Goal: Task Accomplishment & Management: Manage account settings

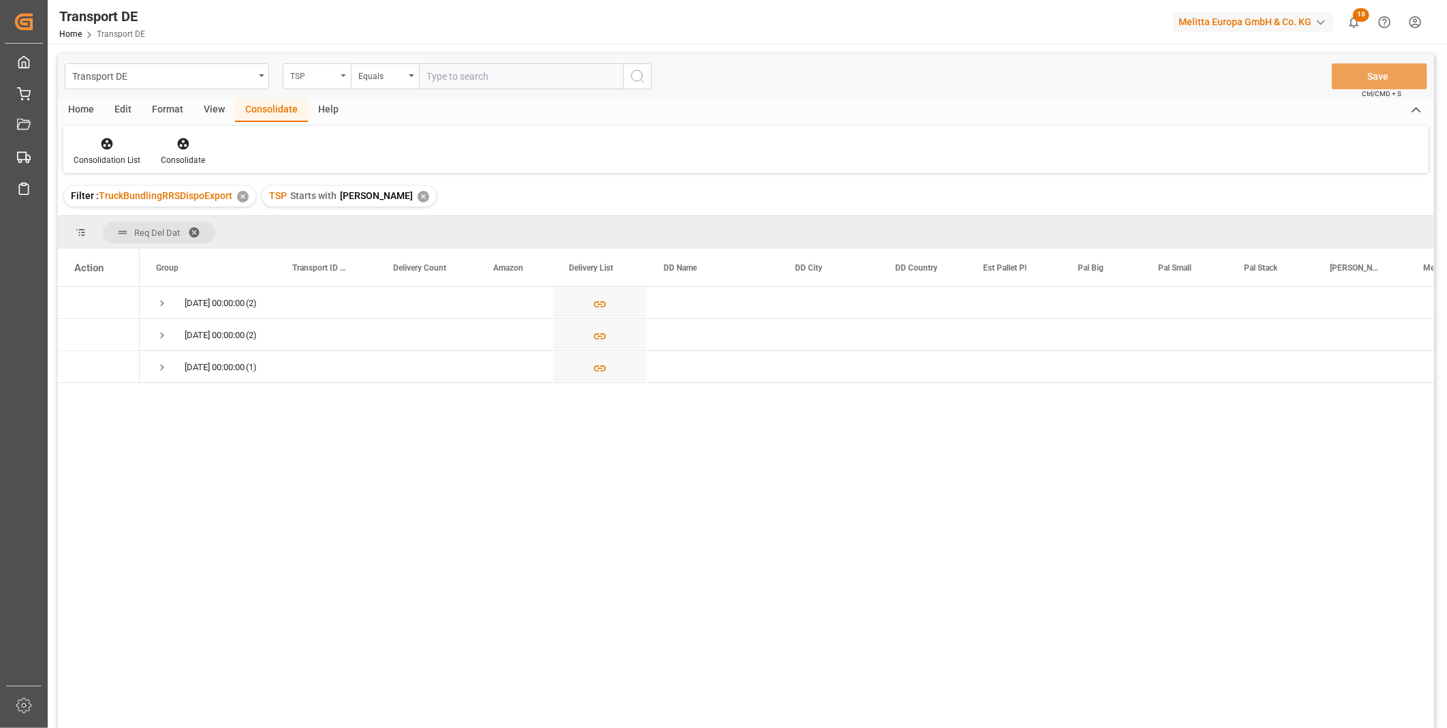
click at [319, 75] on div "TSP" at bounding box center [313, 75] width 46 height 16
type input "Route"
click at [329, 151] on div "Route" at bounding box center [384, 139] width 203 height 29
click at [378, 201] on div "TSP Starts with Van R ✕" at bounding box center [349, 196] width 174 height 20
click at [398, 82] on div "Equals" at bounding box center [381, 75] width 46 height 16
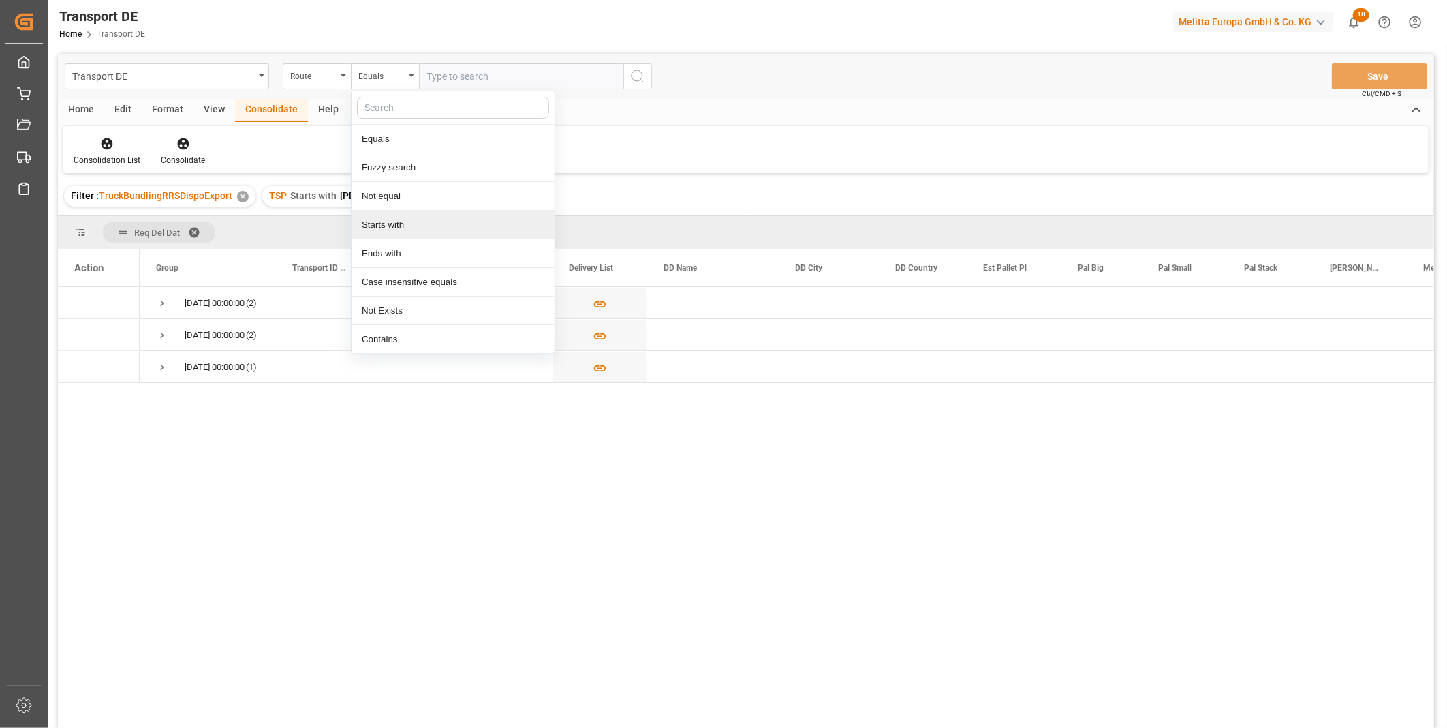
click at [412, 218] on div "Starts with" at bounding box center [453, 225] width 203 height 29
type input "KS"
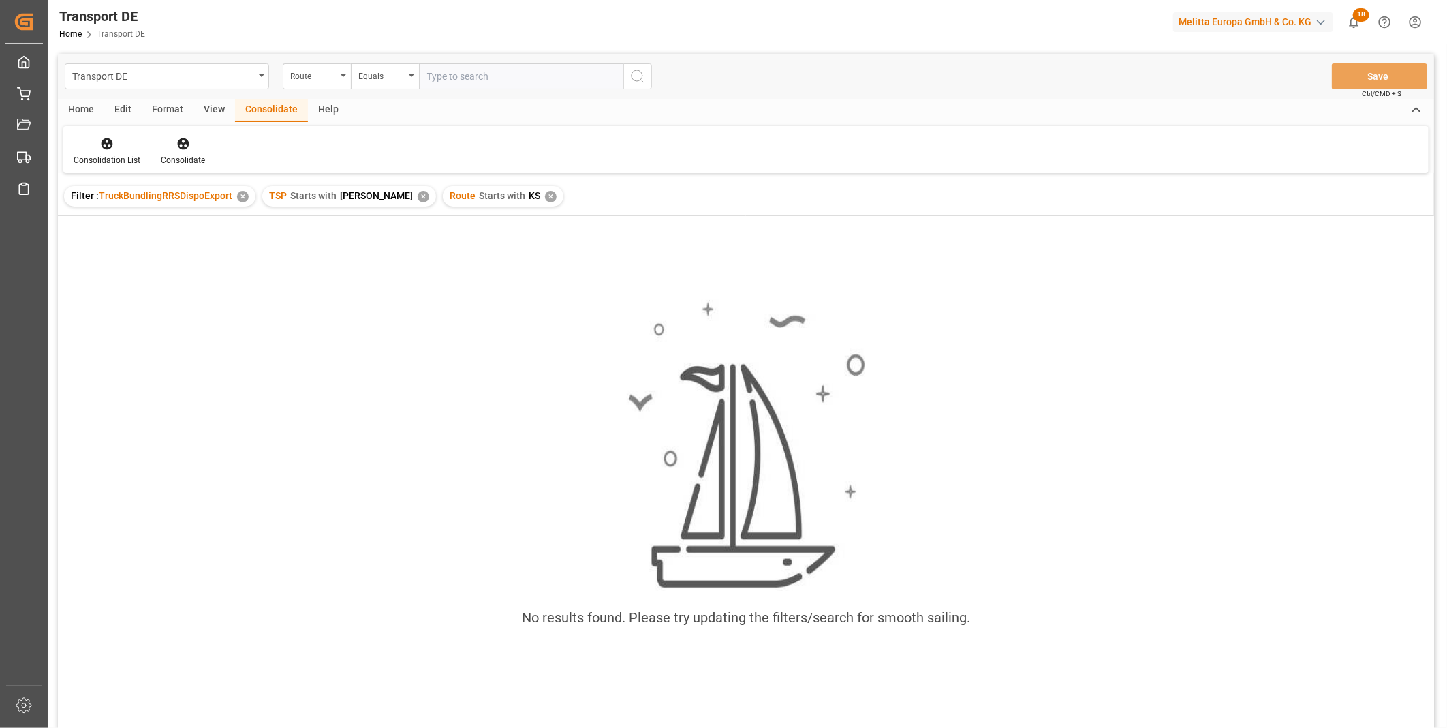
click at [418, 195] on div "✕" at bounding box center [424, 197] width 12 height 12
click at [342, 230] on div "No results found. Please try updating the filters/search for smooth sailing." at bounding box center [746, 490] width 1377 height 548
click at [366, 199] on div "✕" at bounding box center [371, 197] width 12 height 12
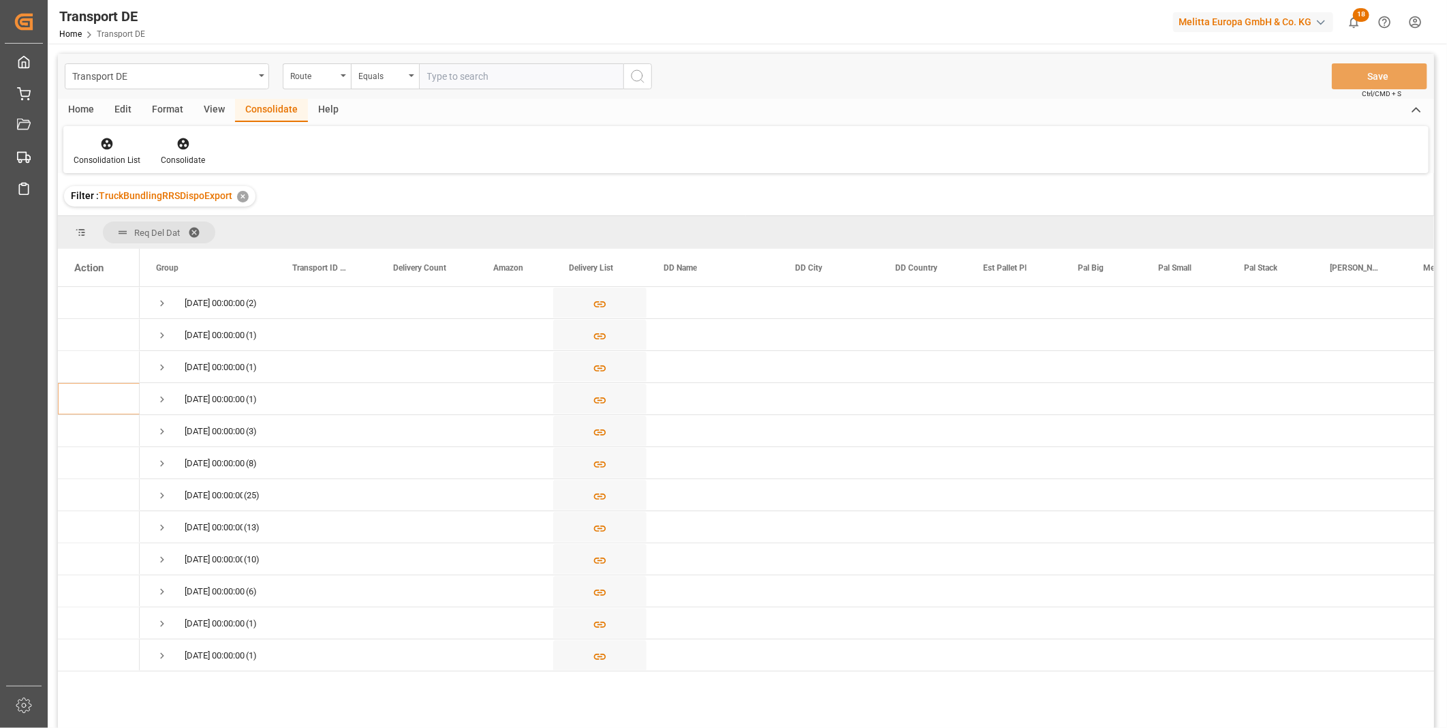
click at [467, 83] on input "text" at bounding box center [521, 76] width 204 height 26
type input "KZ"
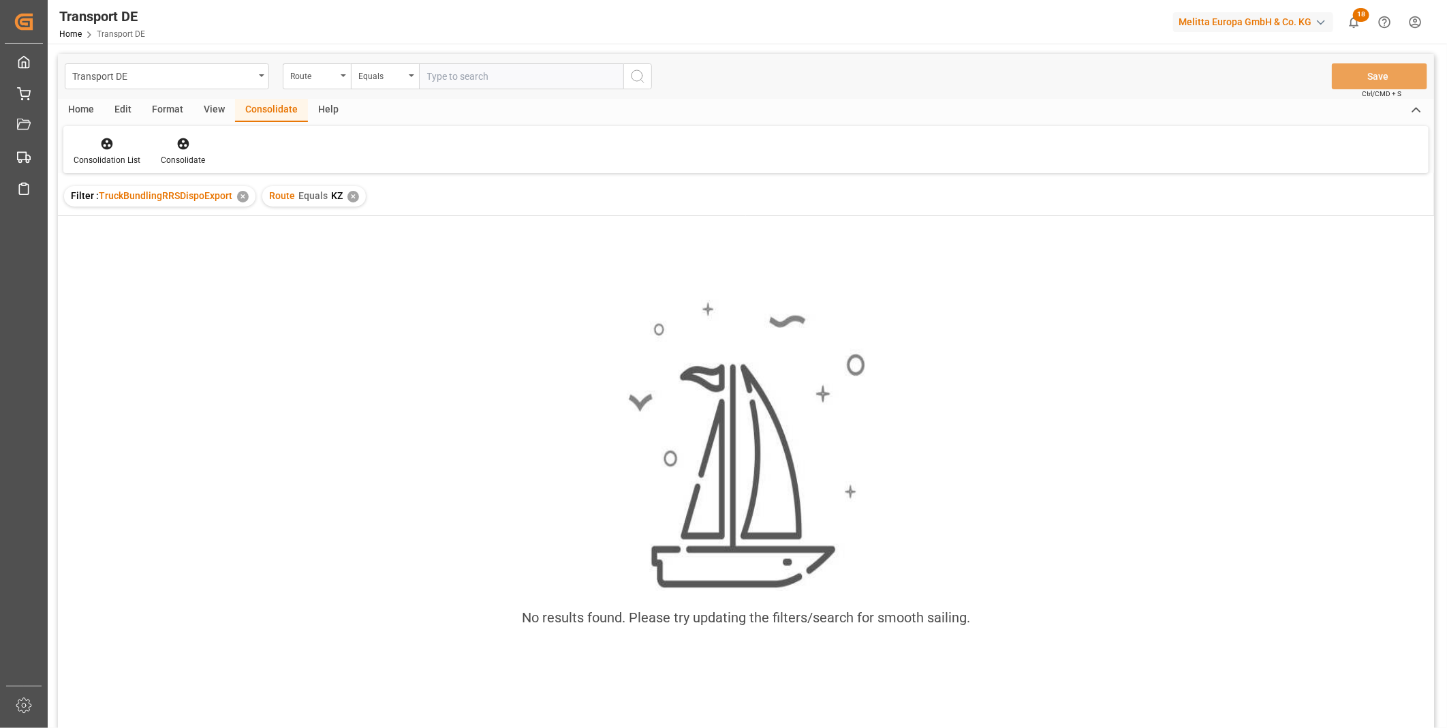
click at [351, 193] on div "✕" at bounding box center [354, 197] width 12 height 12
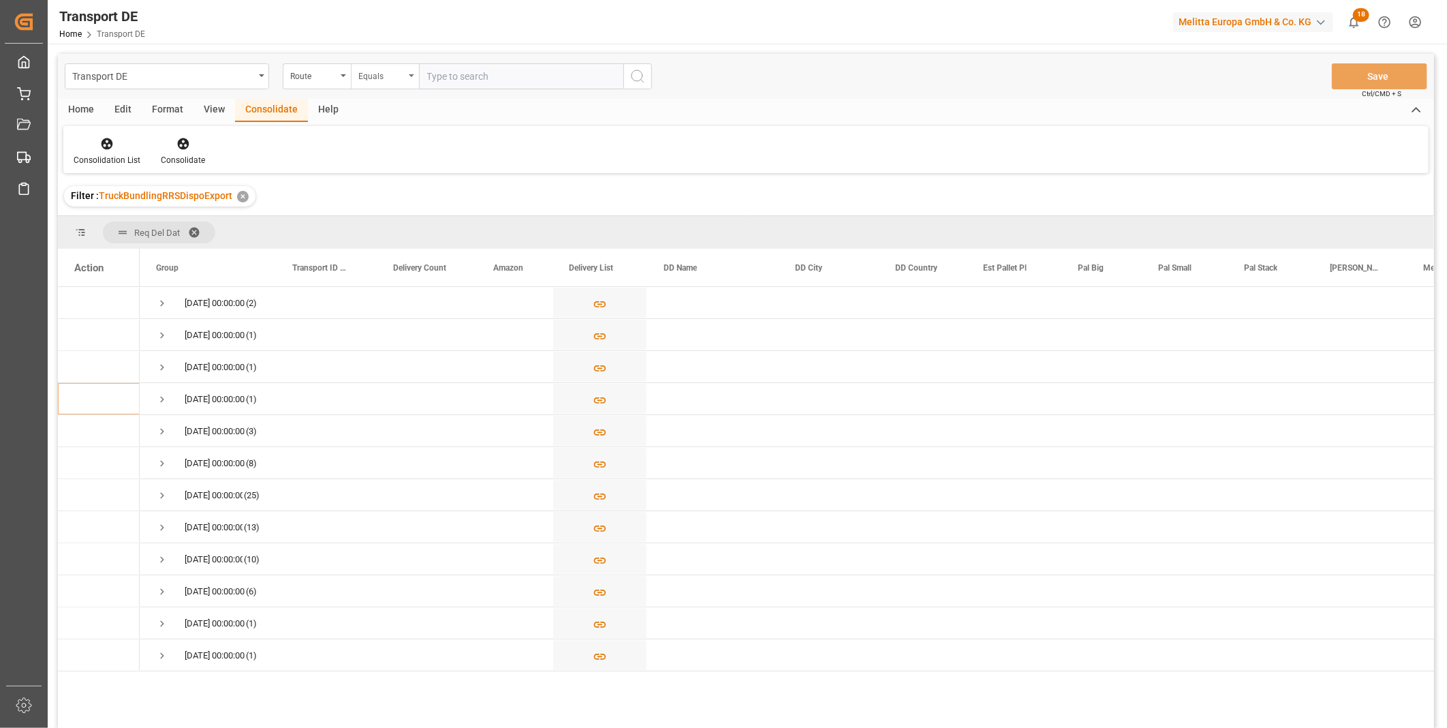
click at [393, 80] on div "Equals" at bounding box center [381, 75] width 46 height 16
click at [390, 233] on div "Starts with" at bounding box center [453, 225] width 203 height 29
type input "KZ"
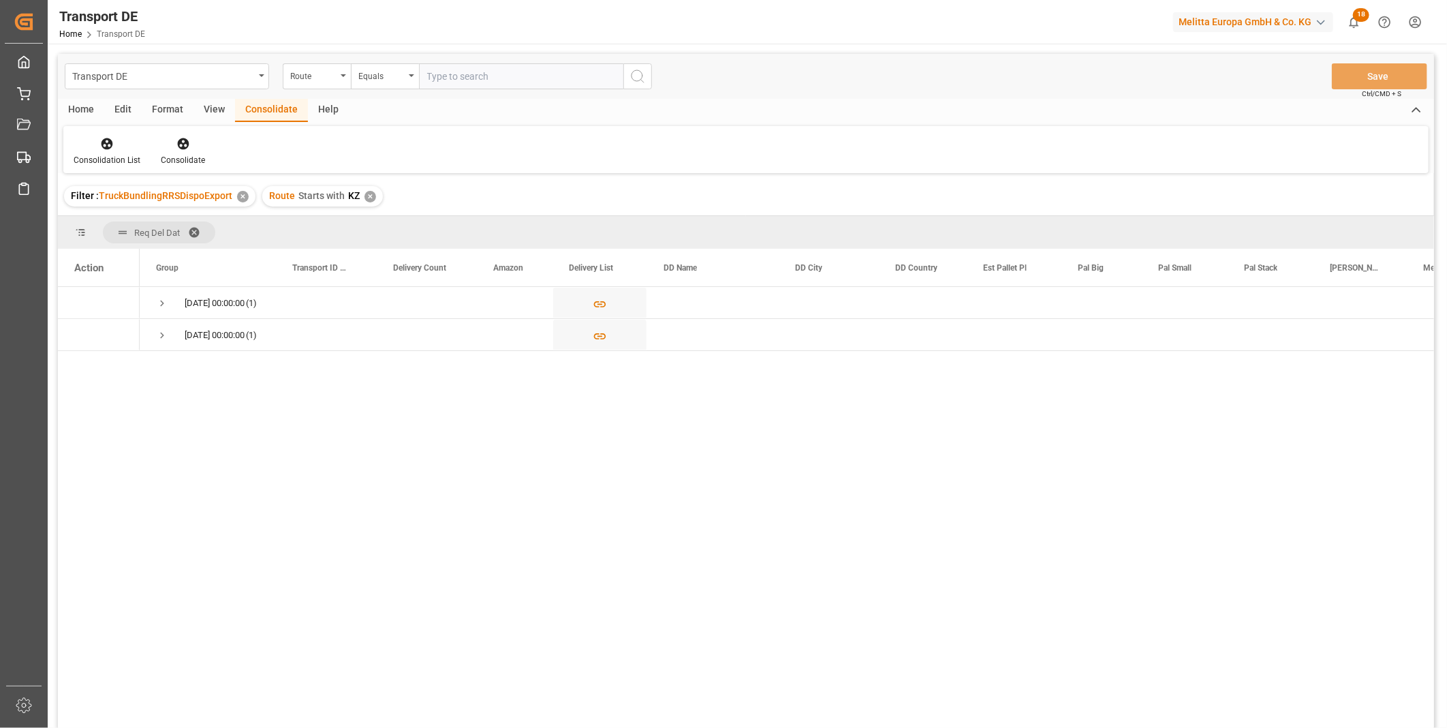
click at [117, 727] on html "Created by potrace 1.15, written by Peter Selinger 2001-2017 Created by potrace…" at bounding box center [723, 364] width 1447 height 728
click at [162, 303] on span "Press SPACE to select this row." at bounding box center [162, 303] width 12 height 12
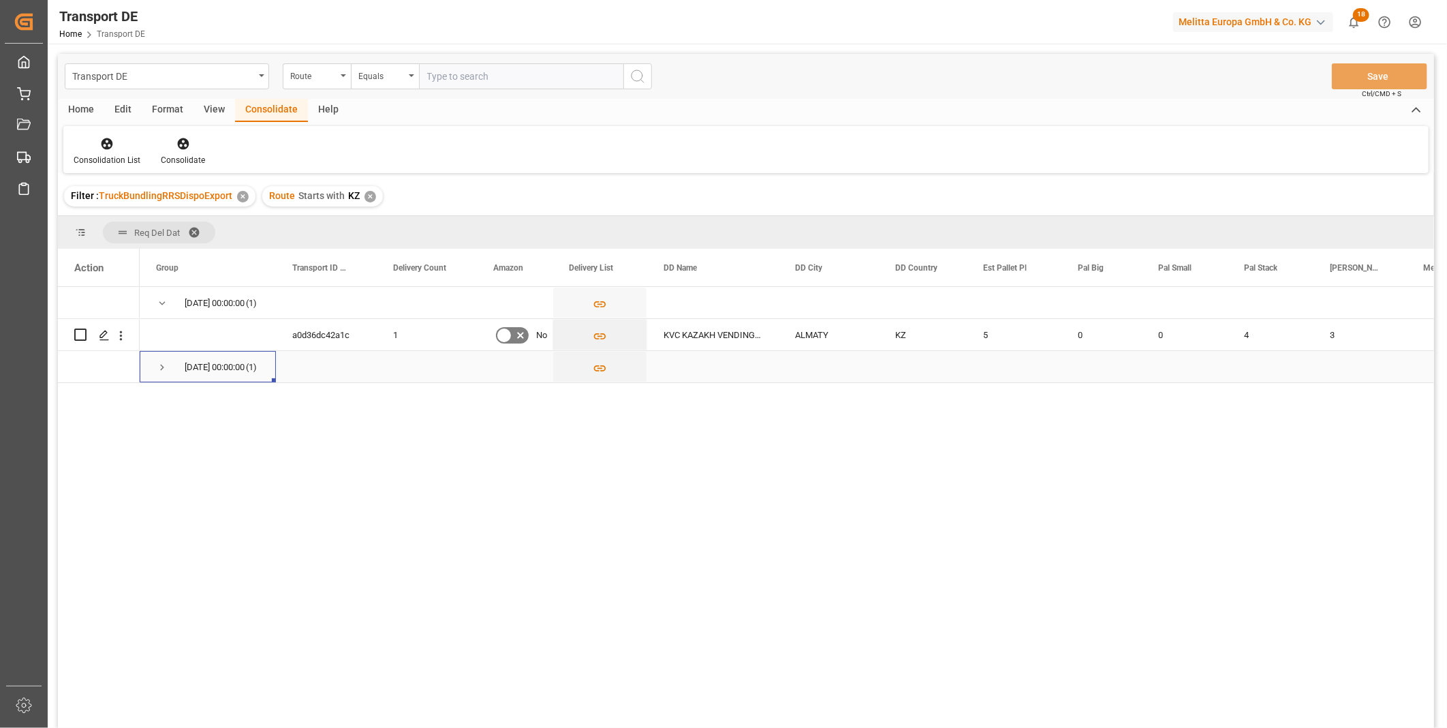
click at [153, 382] on div "01.09.2025 00:00:00 (1)" at bounding box center [208, 366] width 136 height 31
click at [159, 371] on span "Press SPACE to select this row." at bounding box center [162, 367] width 12 height 12
click at [110, 329] on div "Press SPACE to select this row." at bounding box center [103, 335] width 20 height 25
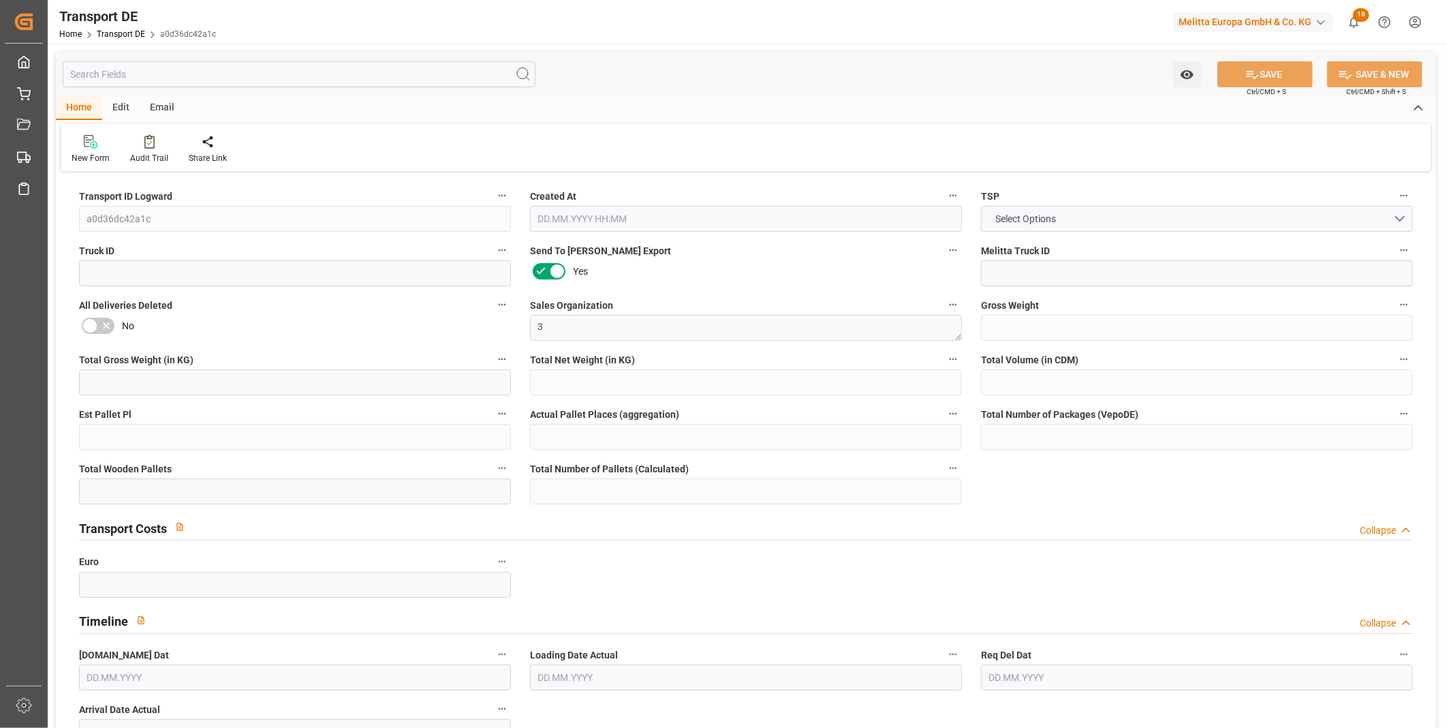
type input "1166"
type input "963.839"
type input "806.747"
type input "7913.876"
type input "5"
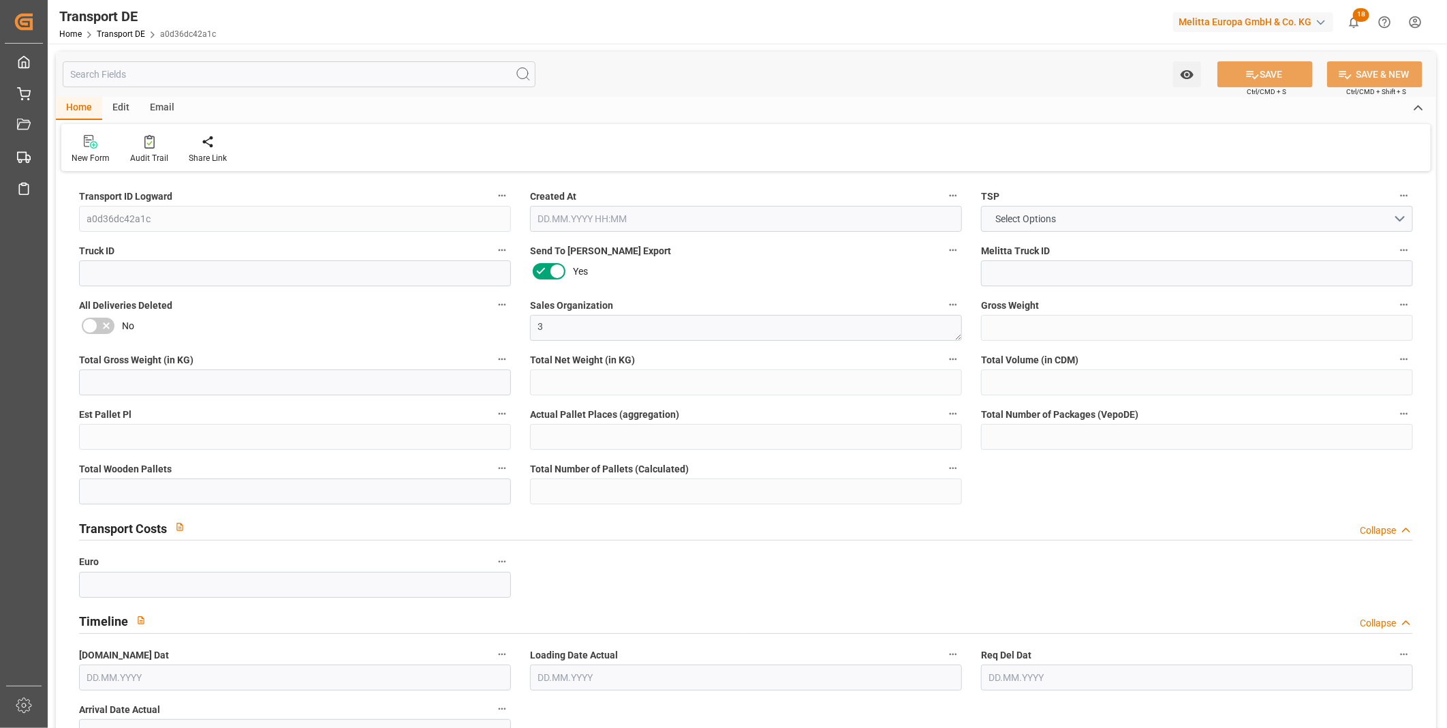
type input "0"
type input "7"
type input "0"
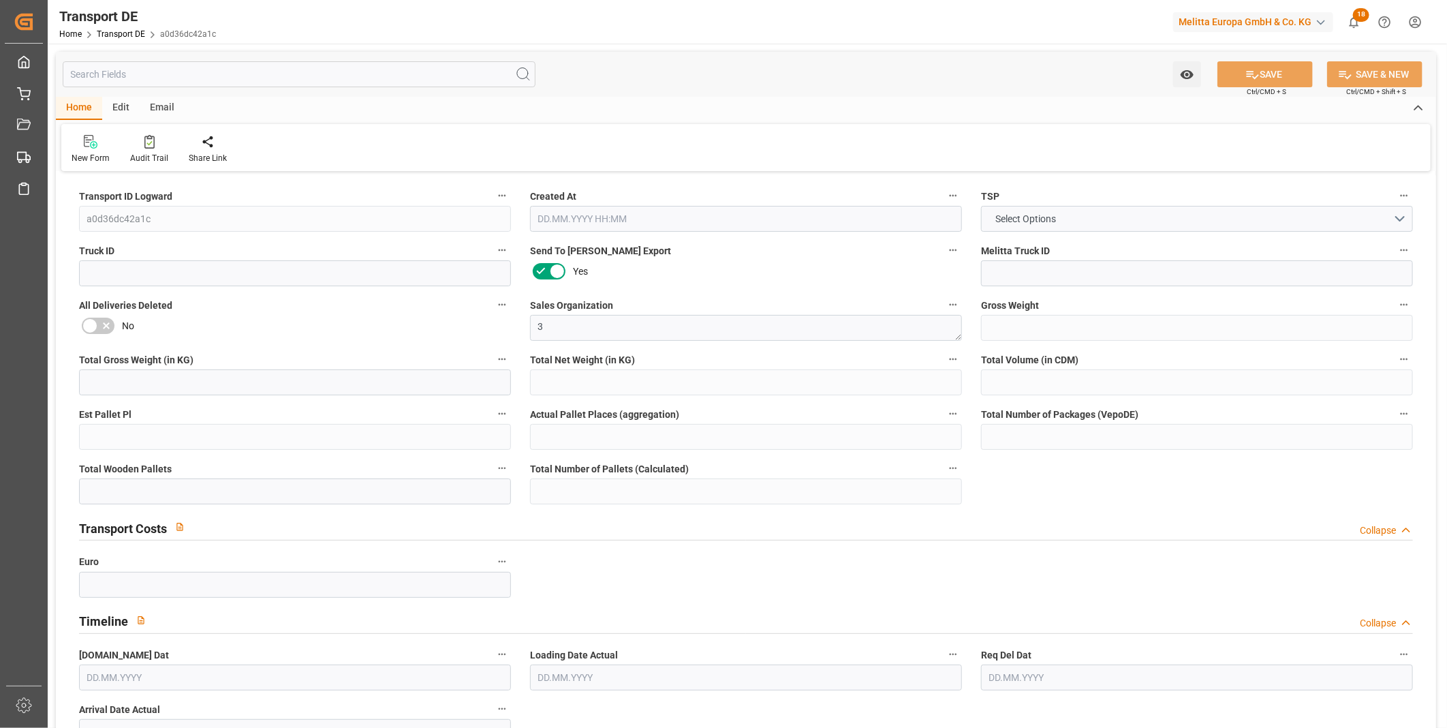
type input "5"
type input "0"
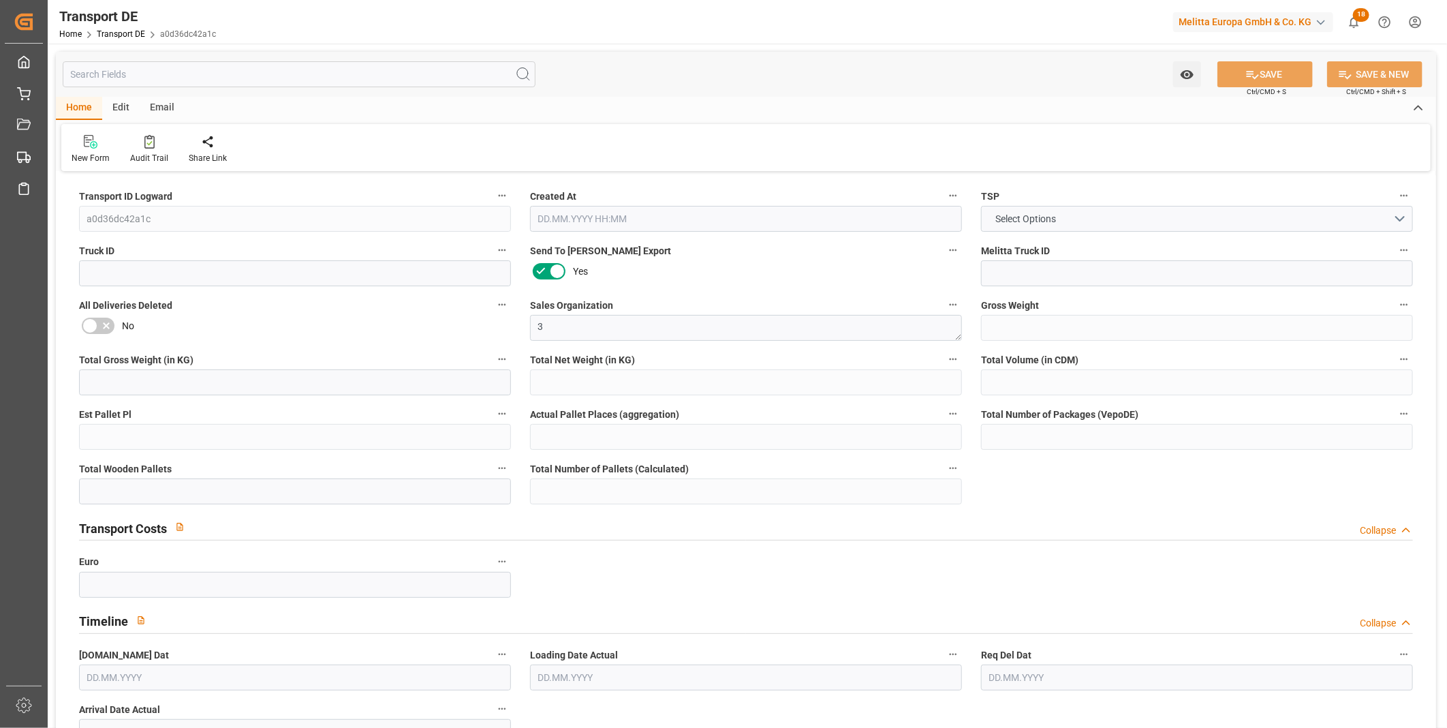
type input "0"
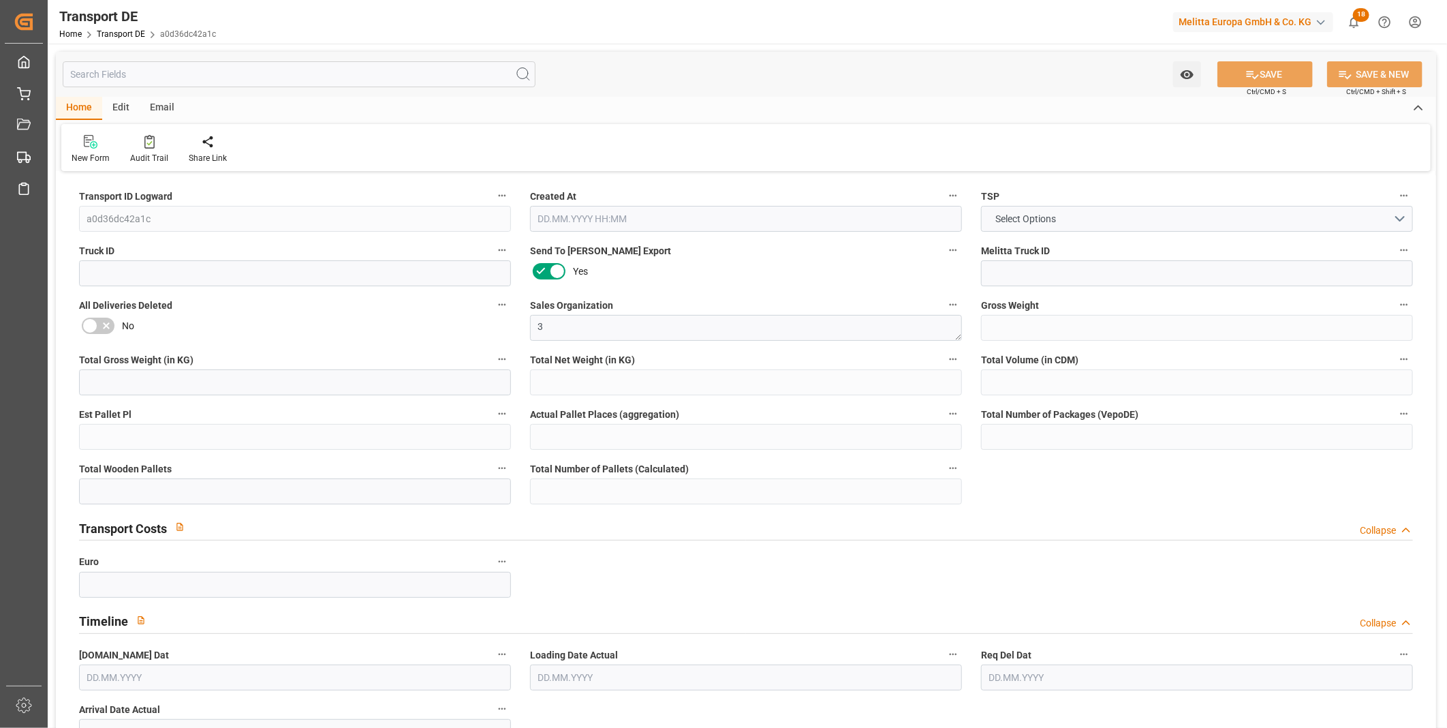
type input "0"
type input "4"
type input "0"
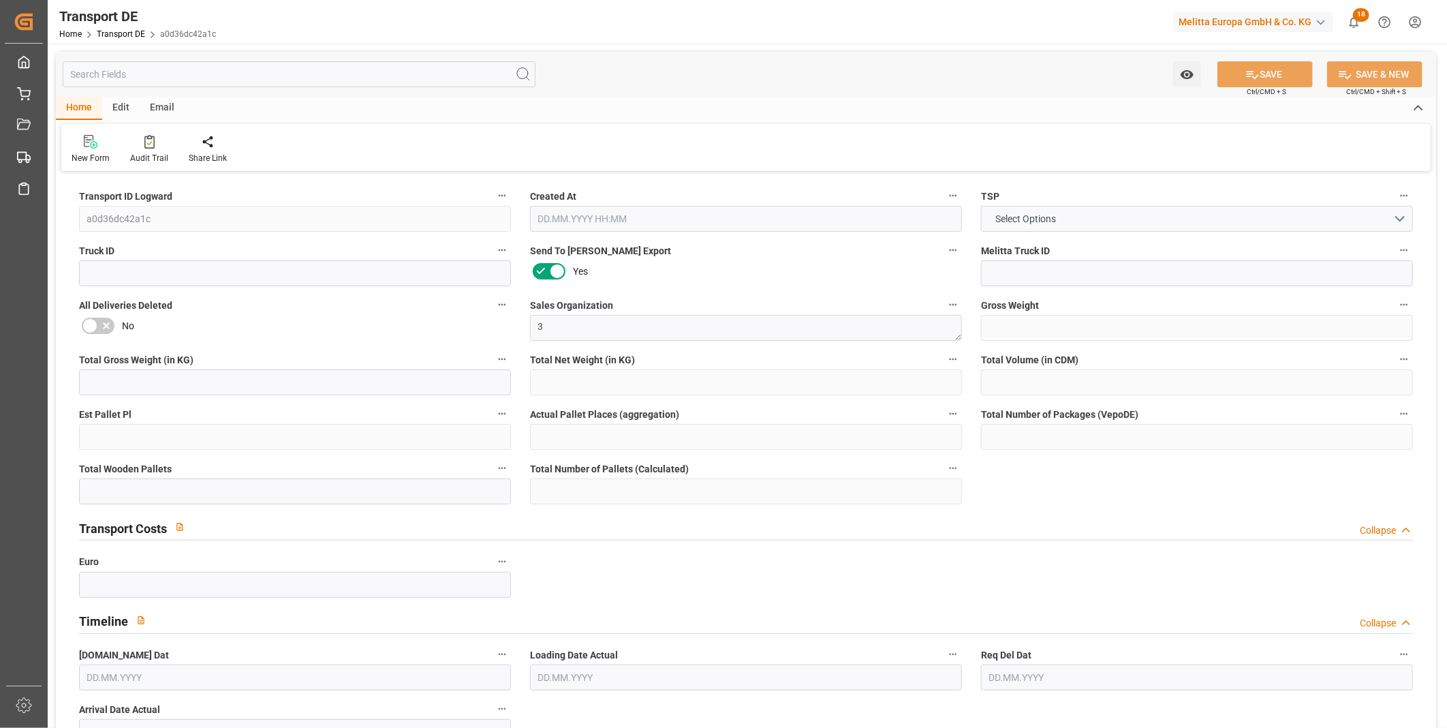
type input "0"
type input "1"
type input "3"
type input "0"
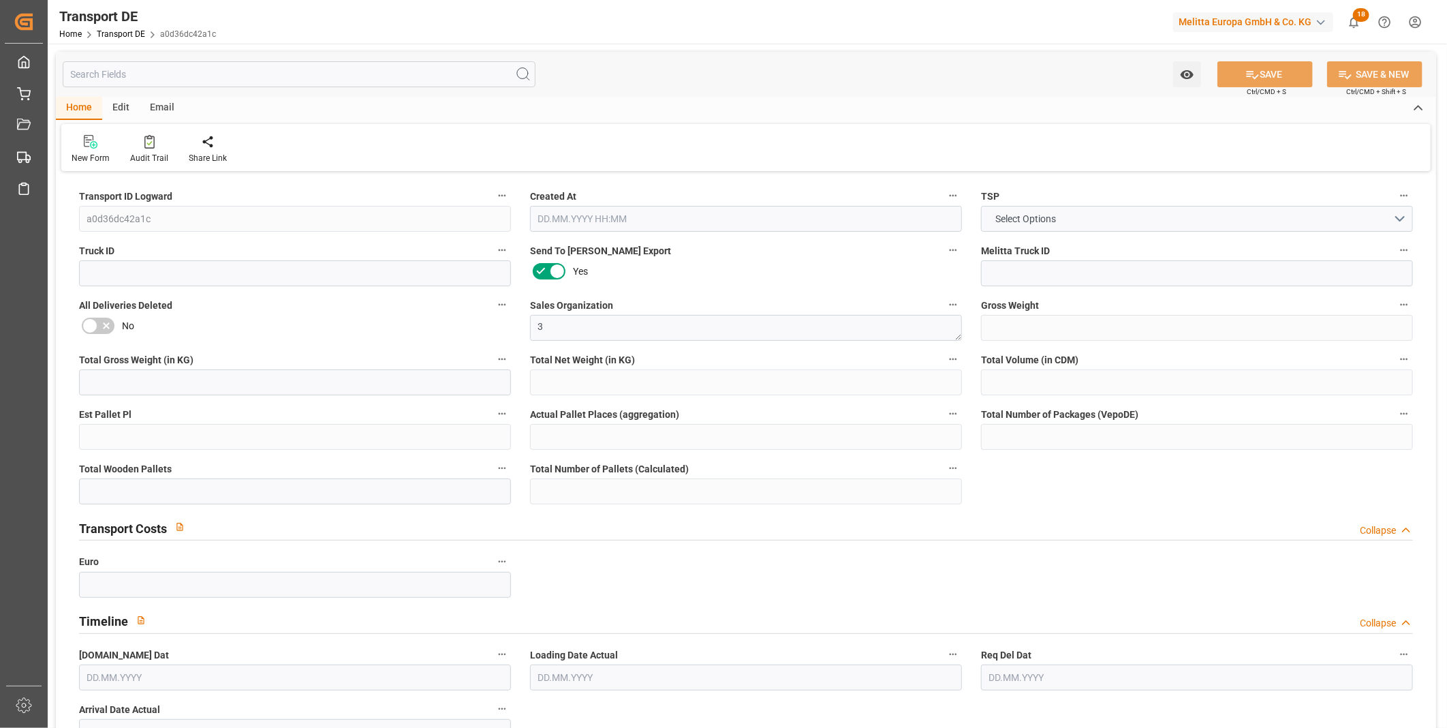
type input "0"
type input "39.586"
type input "0"
type input "08.09.2025 10:15"
type input "14.08.2025"
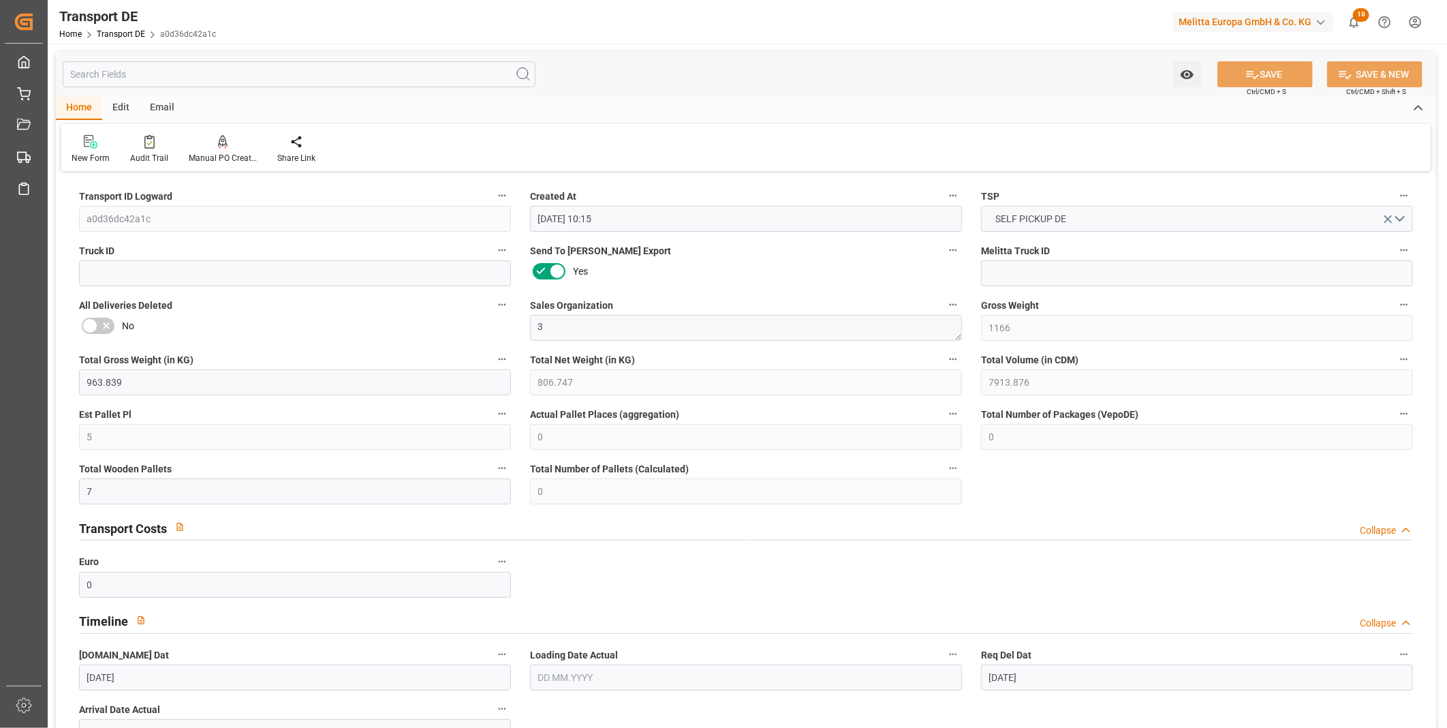
type input "14.08.2025"
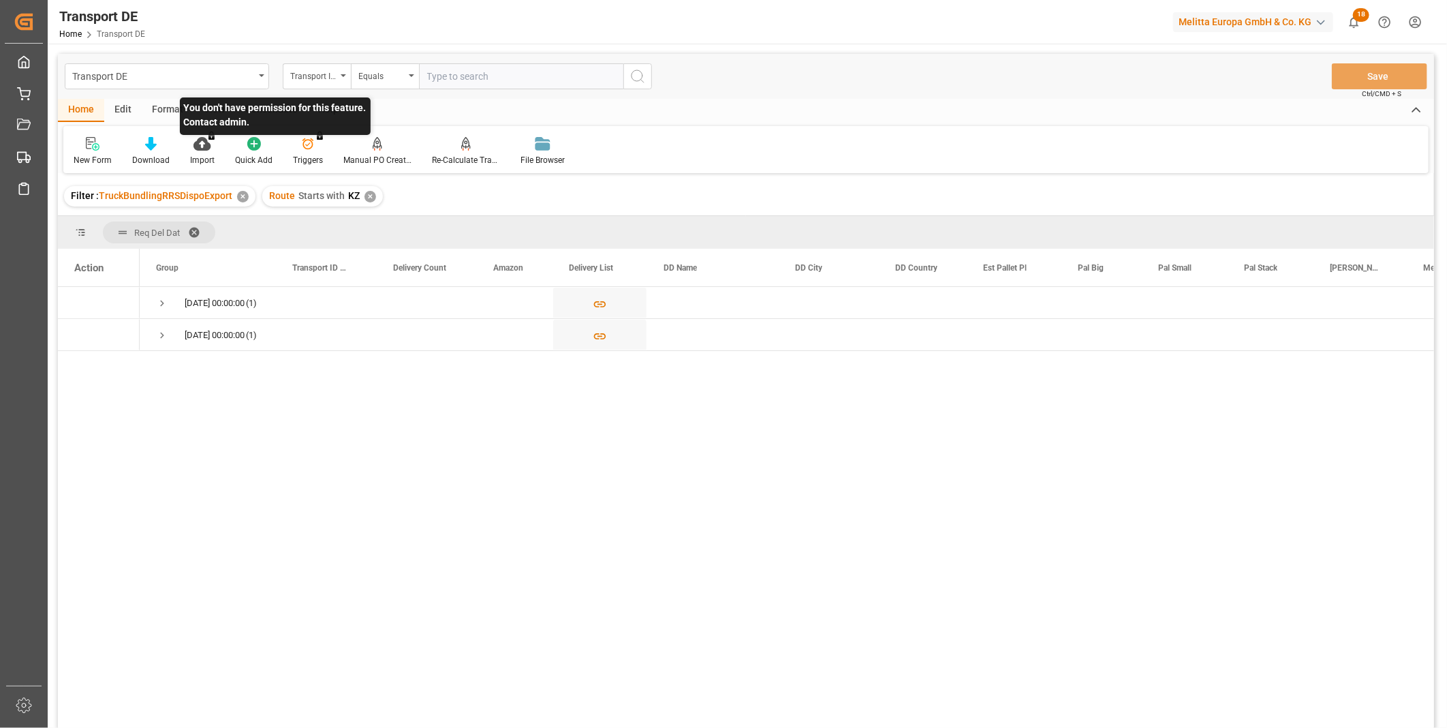
click at [256, 107] on p "You don't have permission for this feature. Contact admin." at bounding box center [275, 115] width 191 height 37
click at [286, 110] on div "Consolidate" at bounding box center [271, 110] width 73 height 23
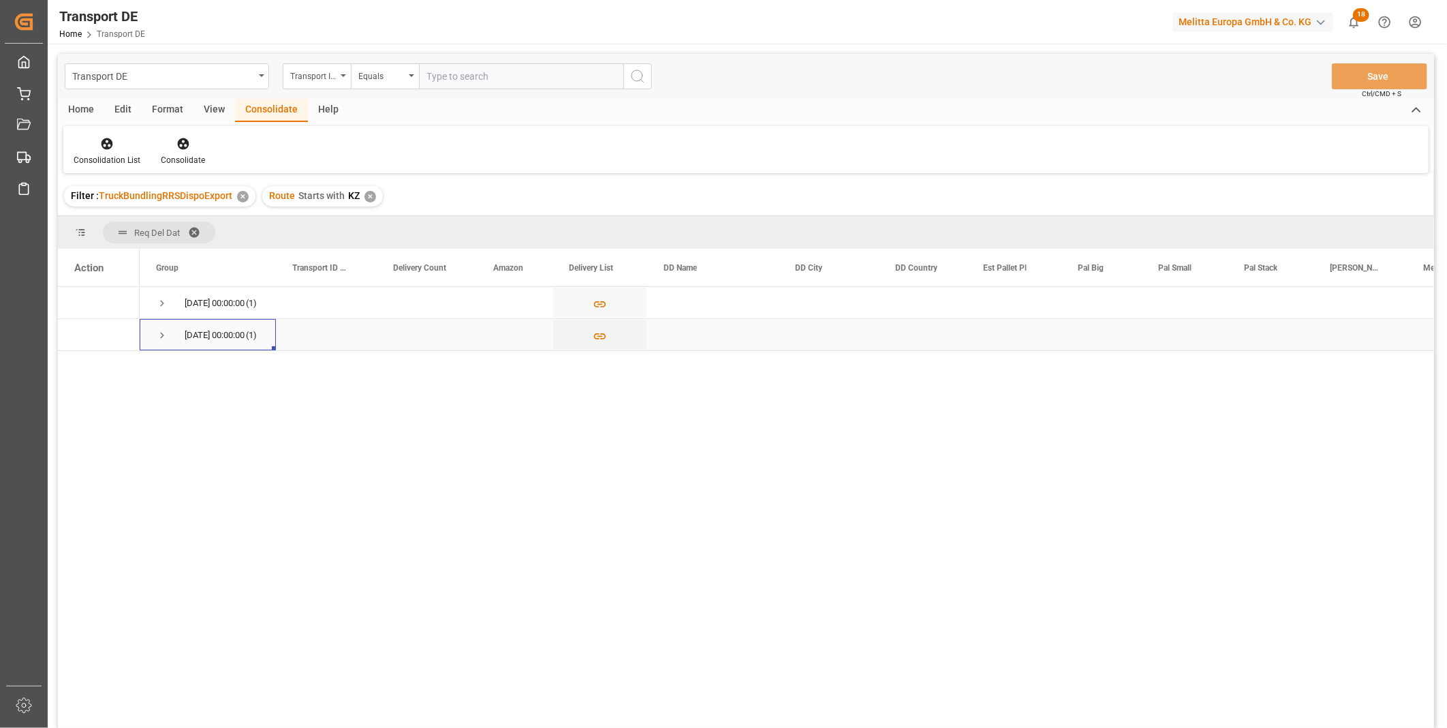
click at [162, 329] on span "Press SPACE to select this row." at bounding box center [162, 335] width 12 height 12
click at [104, 372] on div "Press SPACE to select this row." at bounding box center [103, 367] width 20 height 25
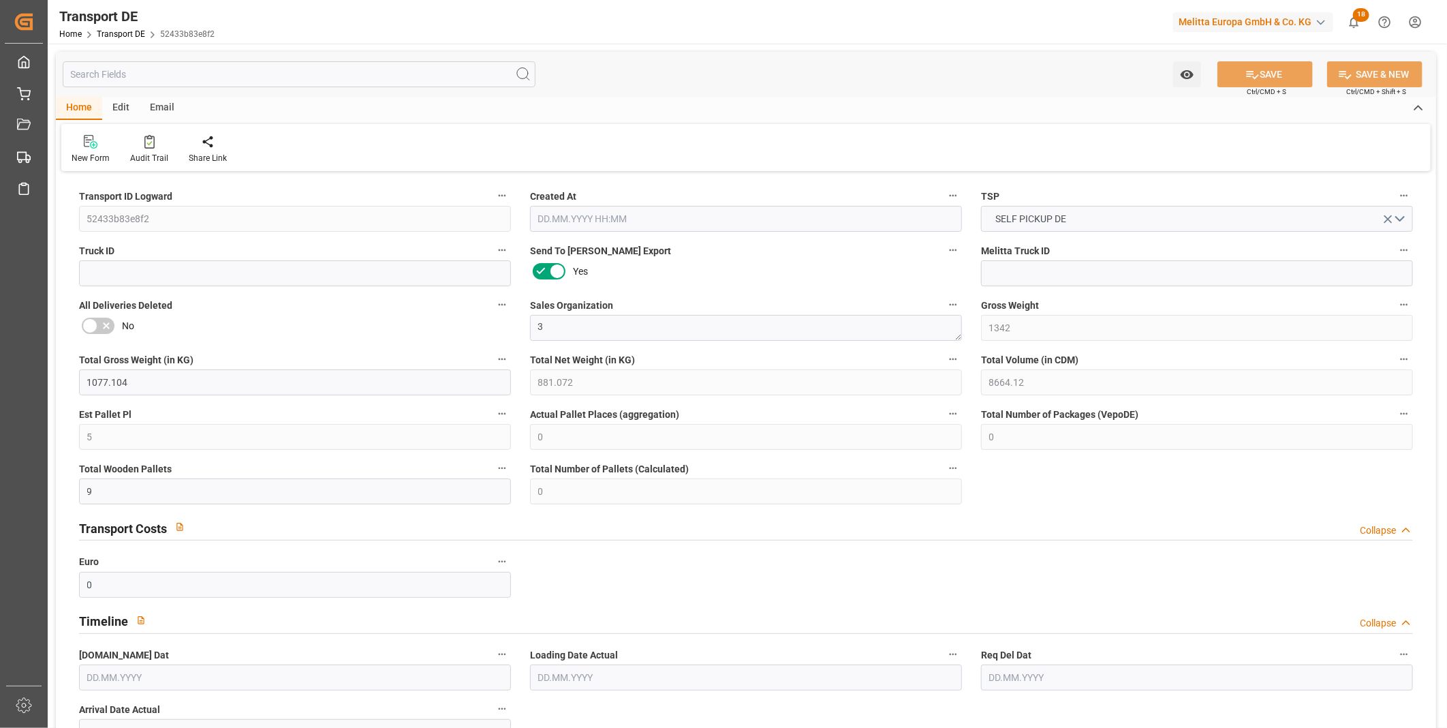
type input "1342"
type input "1077.104"
type input "881.072"
type input "8664.12"
type input "5"
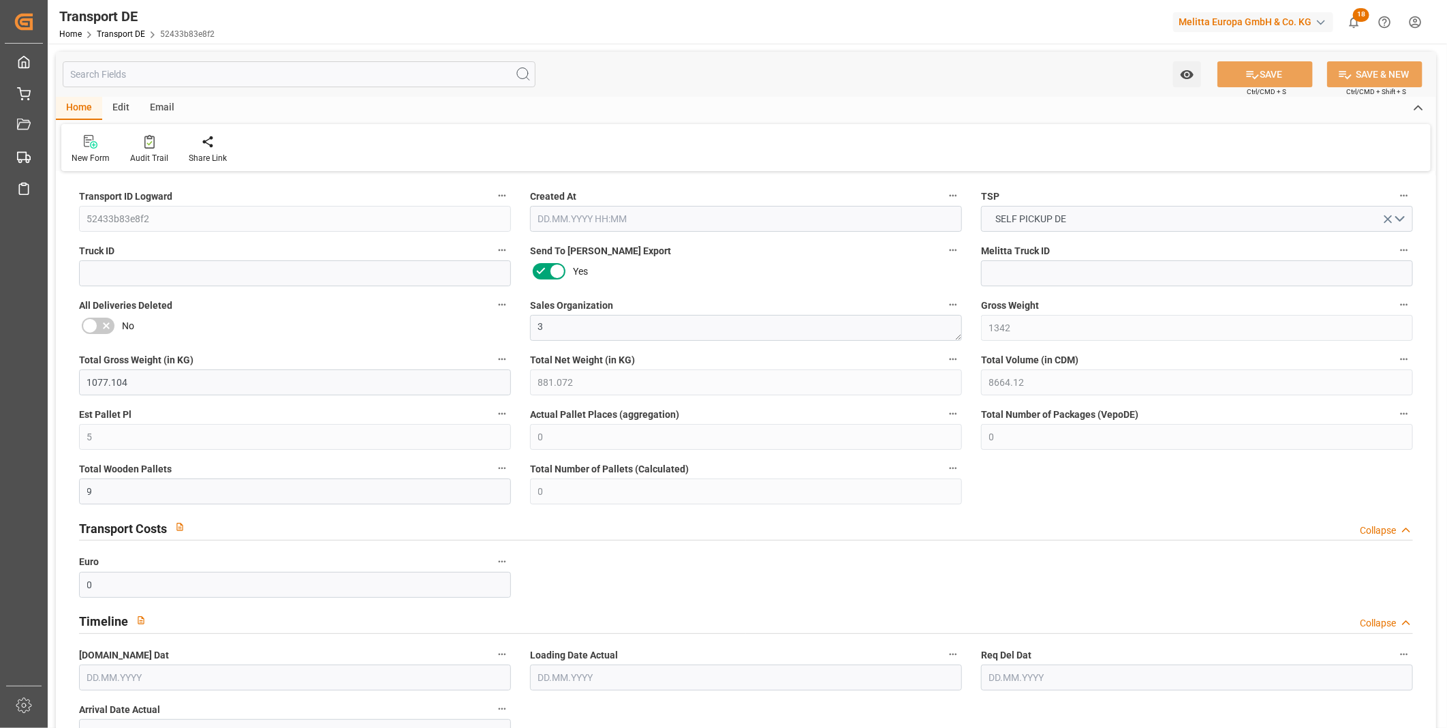
type input "0"
type input "9"
type input "0"
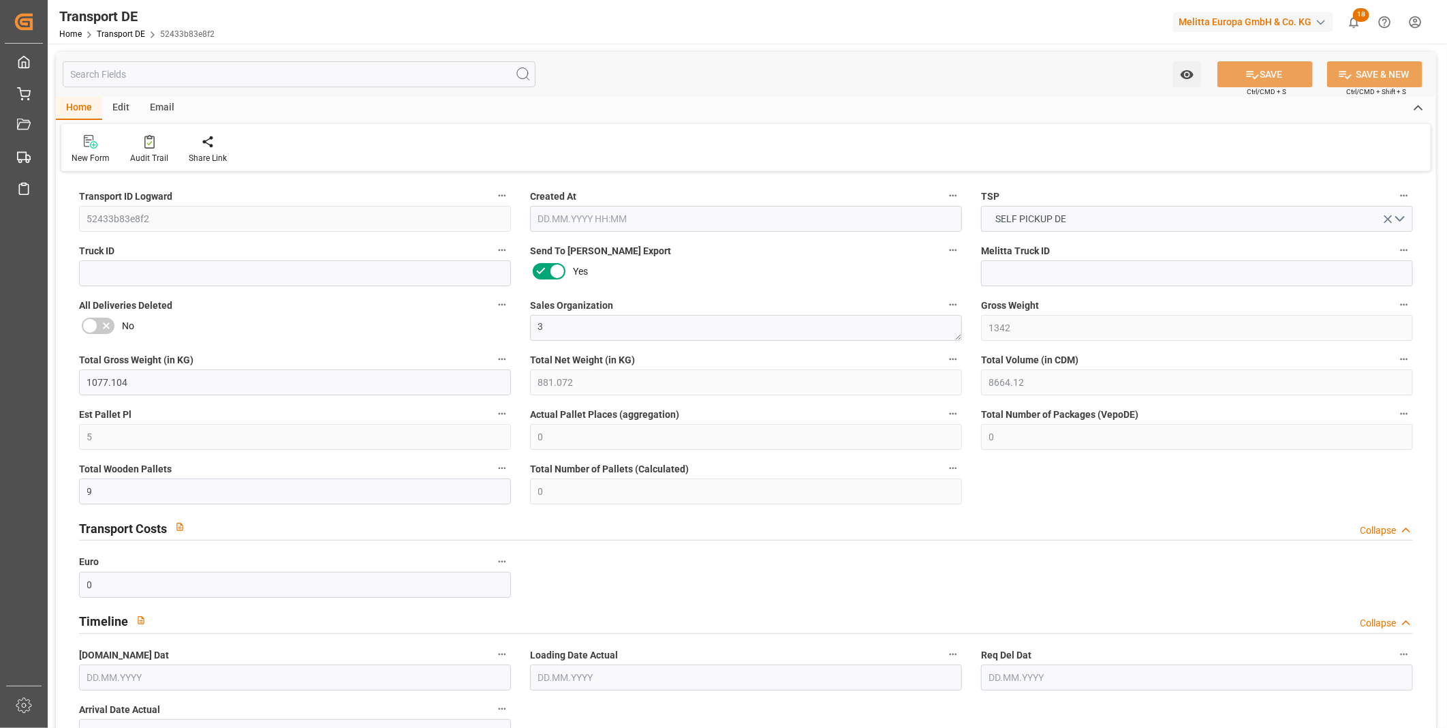
type input "5"
type input "0"
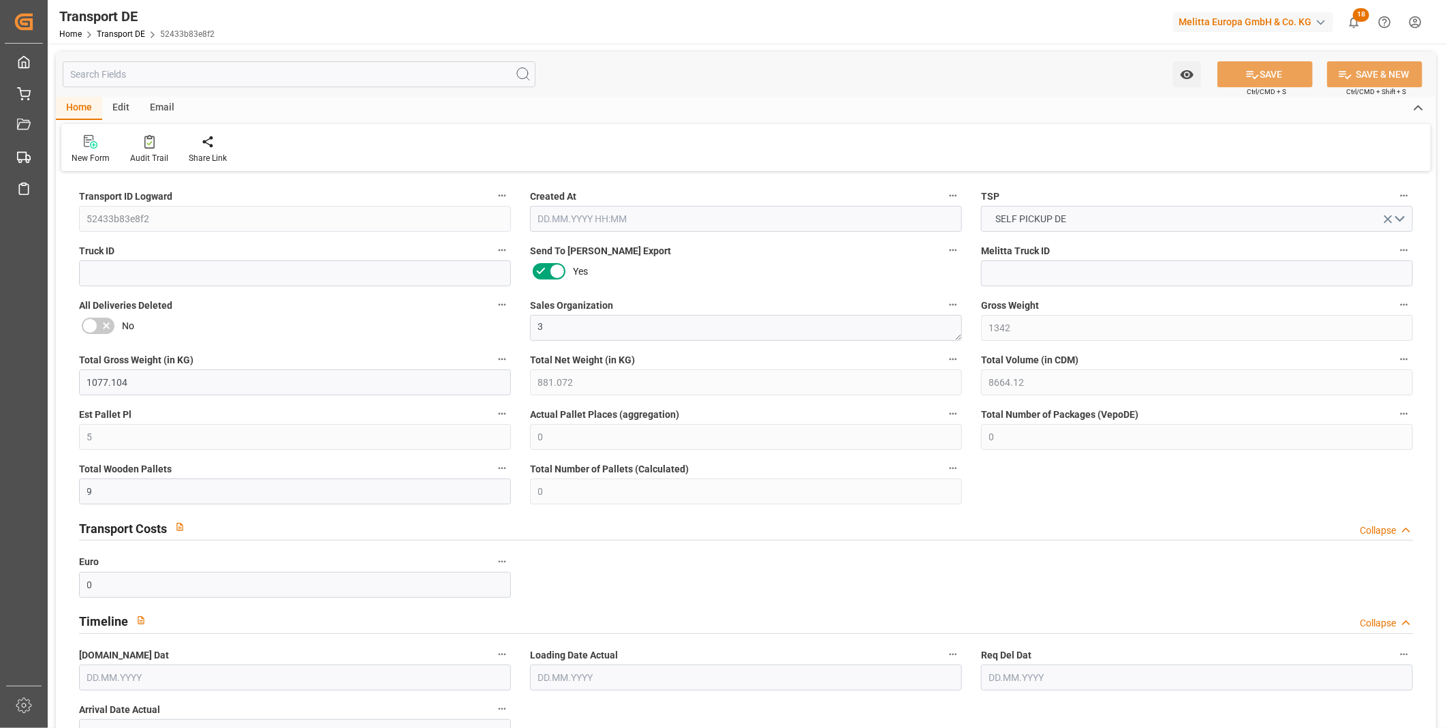
type input "0"
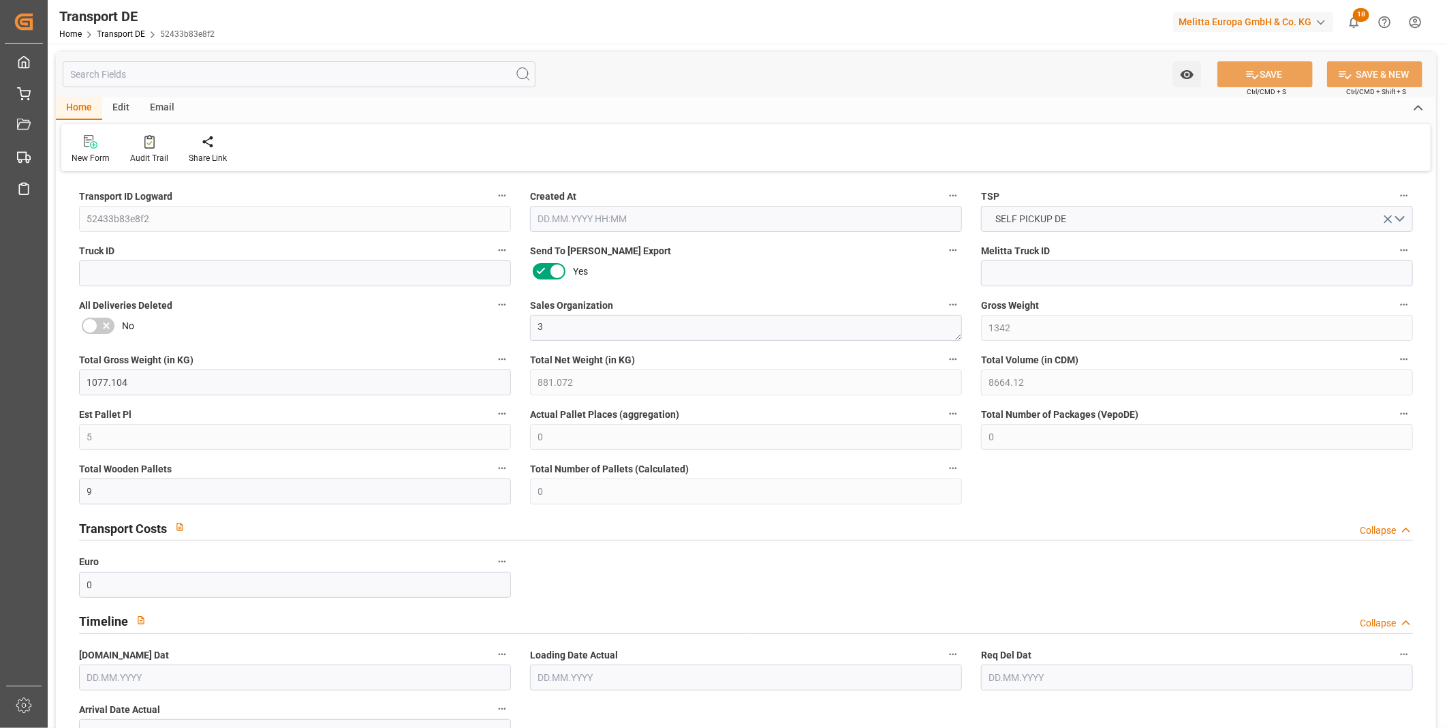
type input "0"
type input "8"
type input "0"
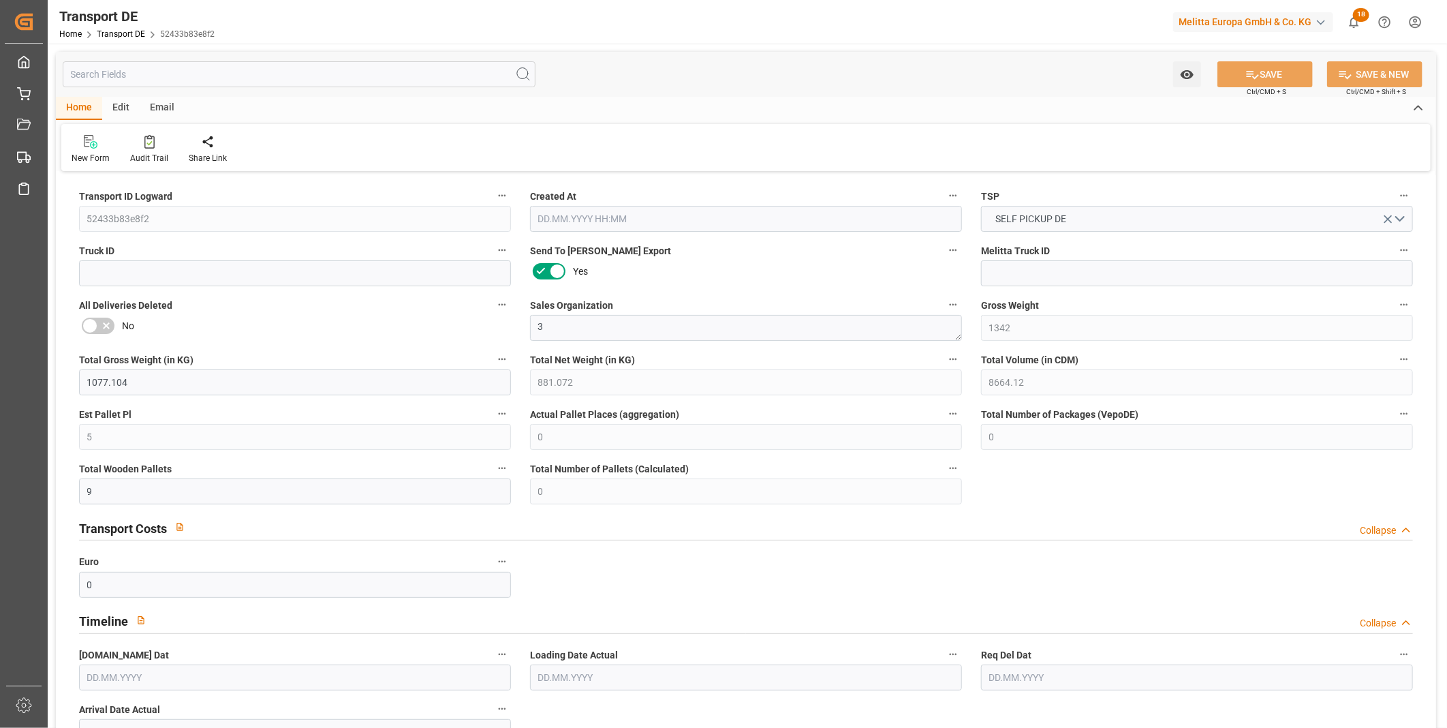
type input "0"
type input "1"
type input "0"
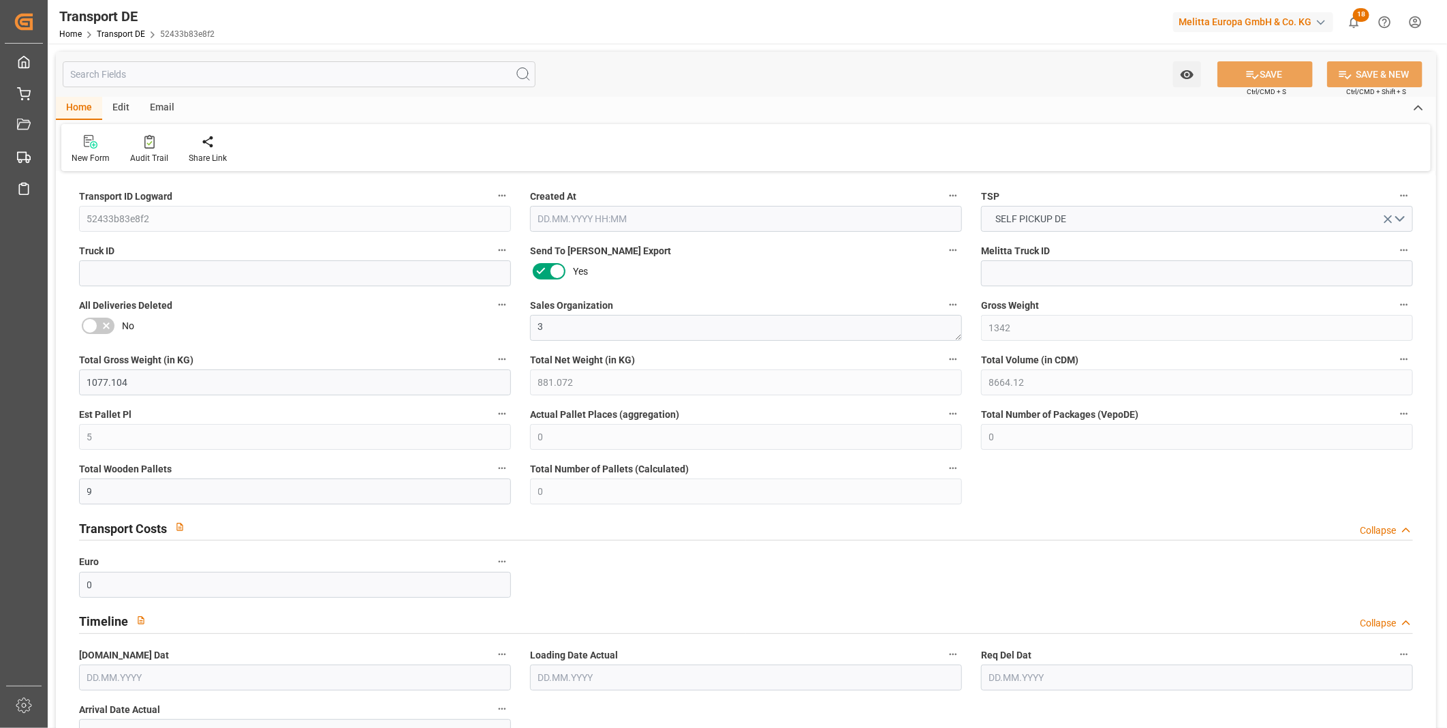
type input "0"
type input "39.586"
type input "0"
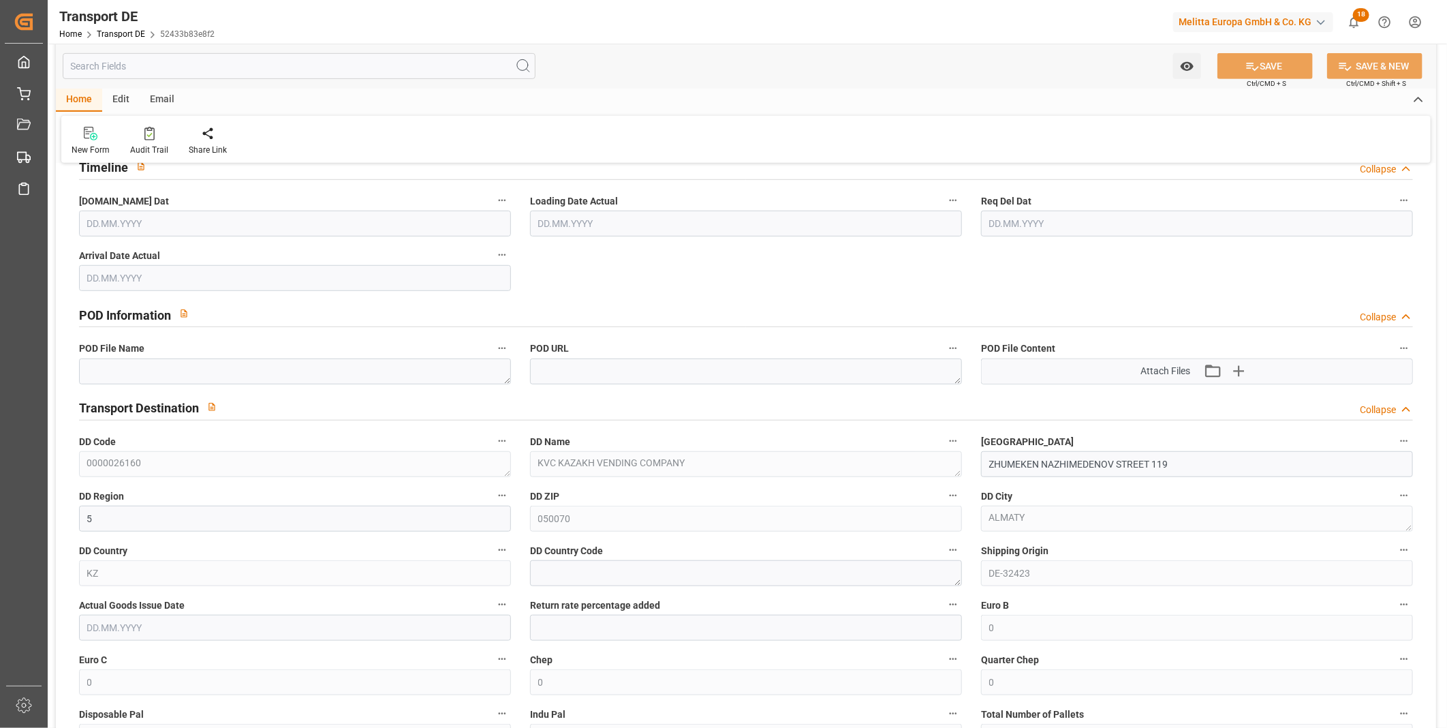
type input "[DATE] 10:16"
type input "[DATE]"
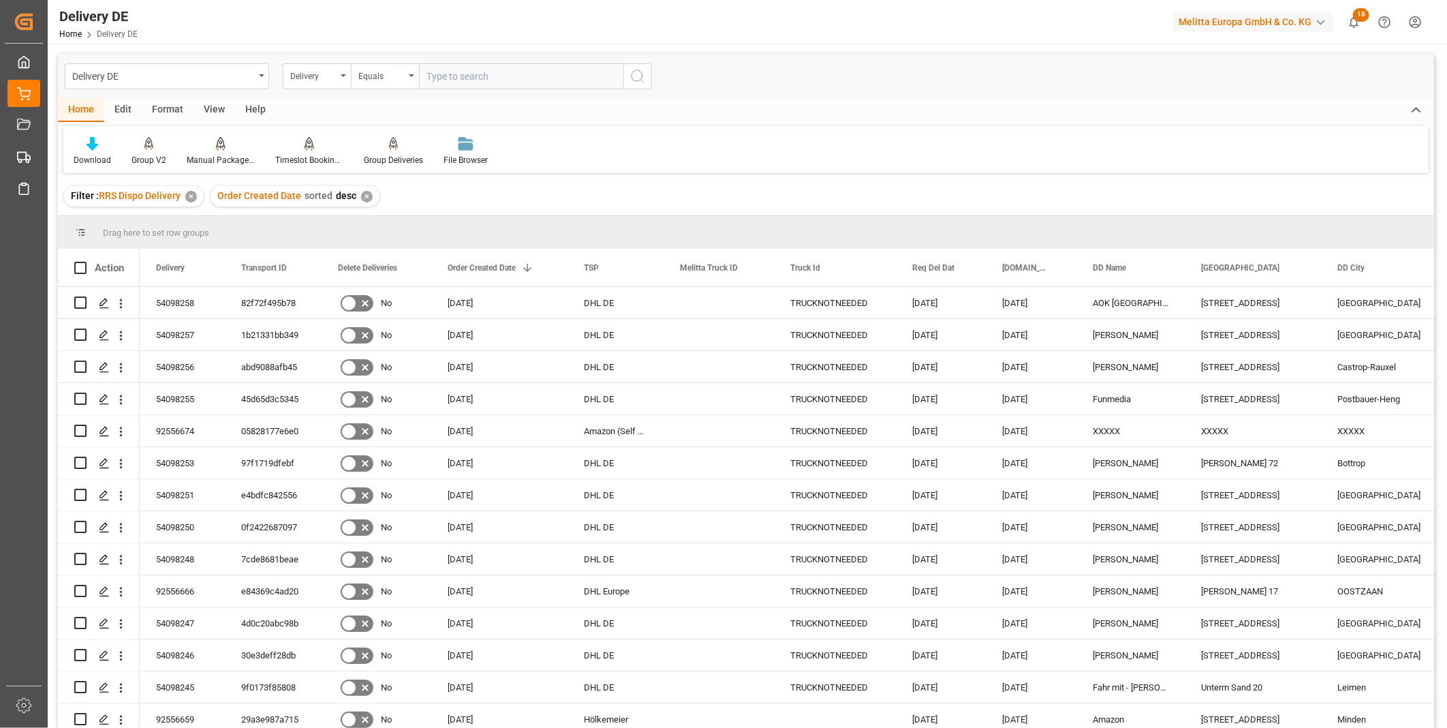
click at [498, 85] on input "text" at bounding box center [521, 76] width 204 height 26
paste input "92556097"
type input "92556097"
click at [645, 76] on icon "search button" at bounding box center [638, 76] width 16 height 16
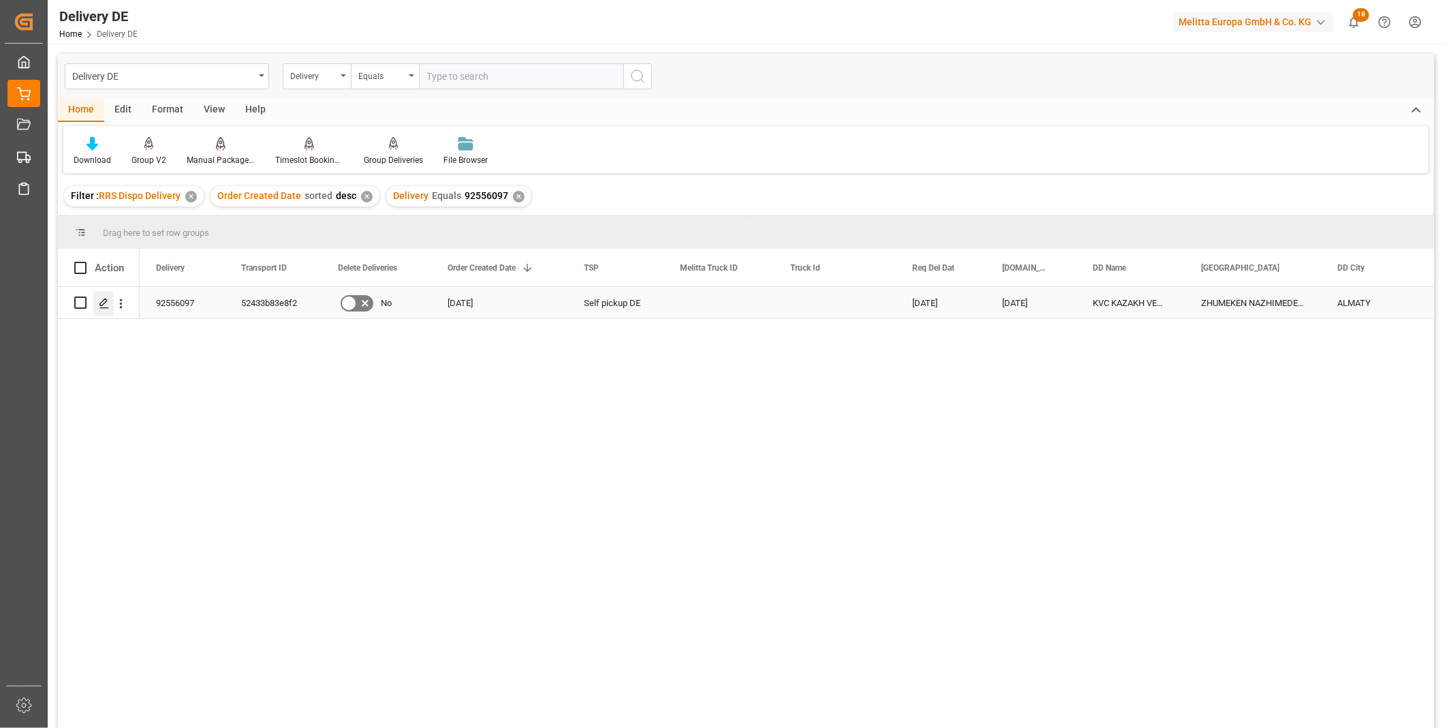
click at [103, 302] on icon "Press SPACE to select this row." at bounding box center [104, 303] width 11 height 11
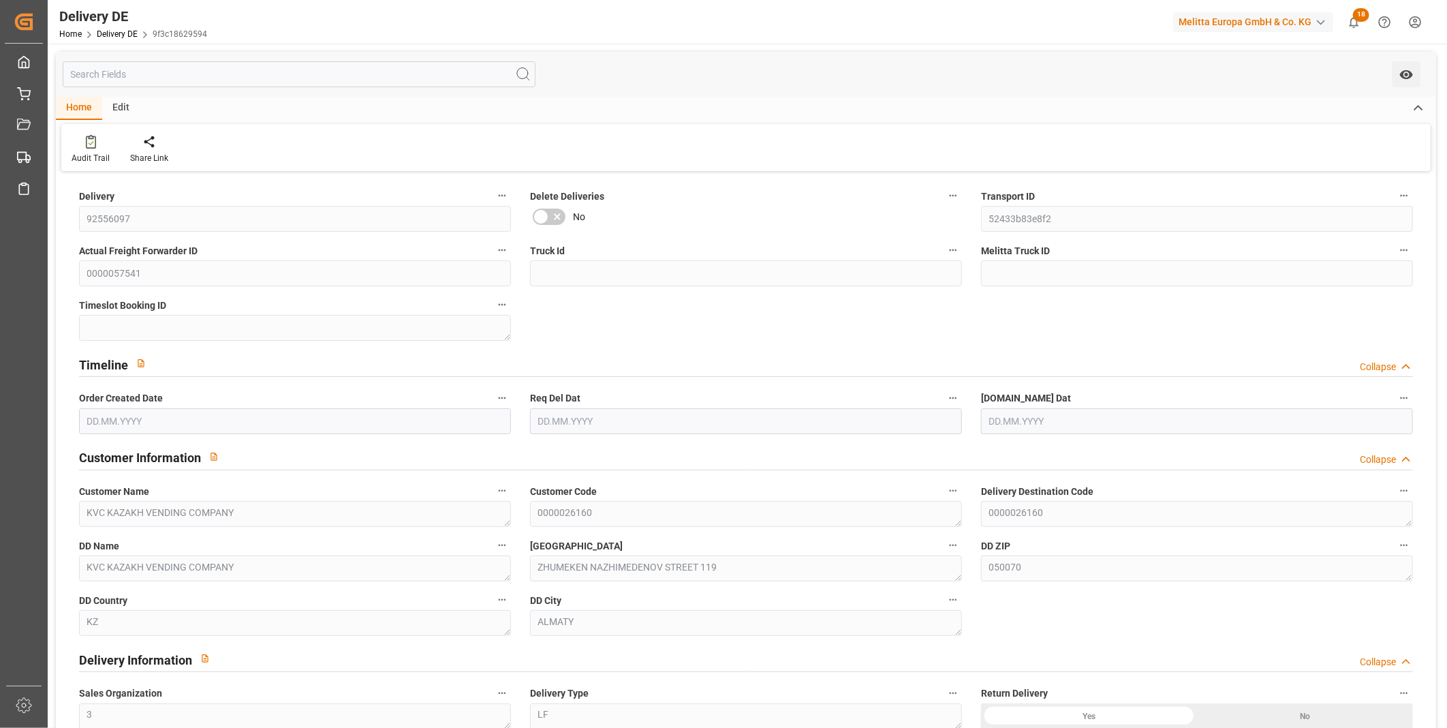
type input "5"
type input "881.072"
type input "1342"
type input "8664.12"
type input "[DATE]"
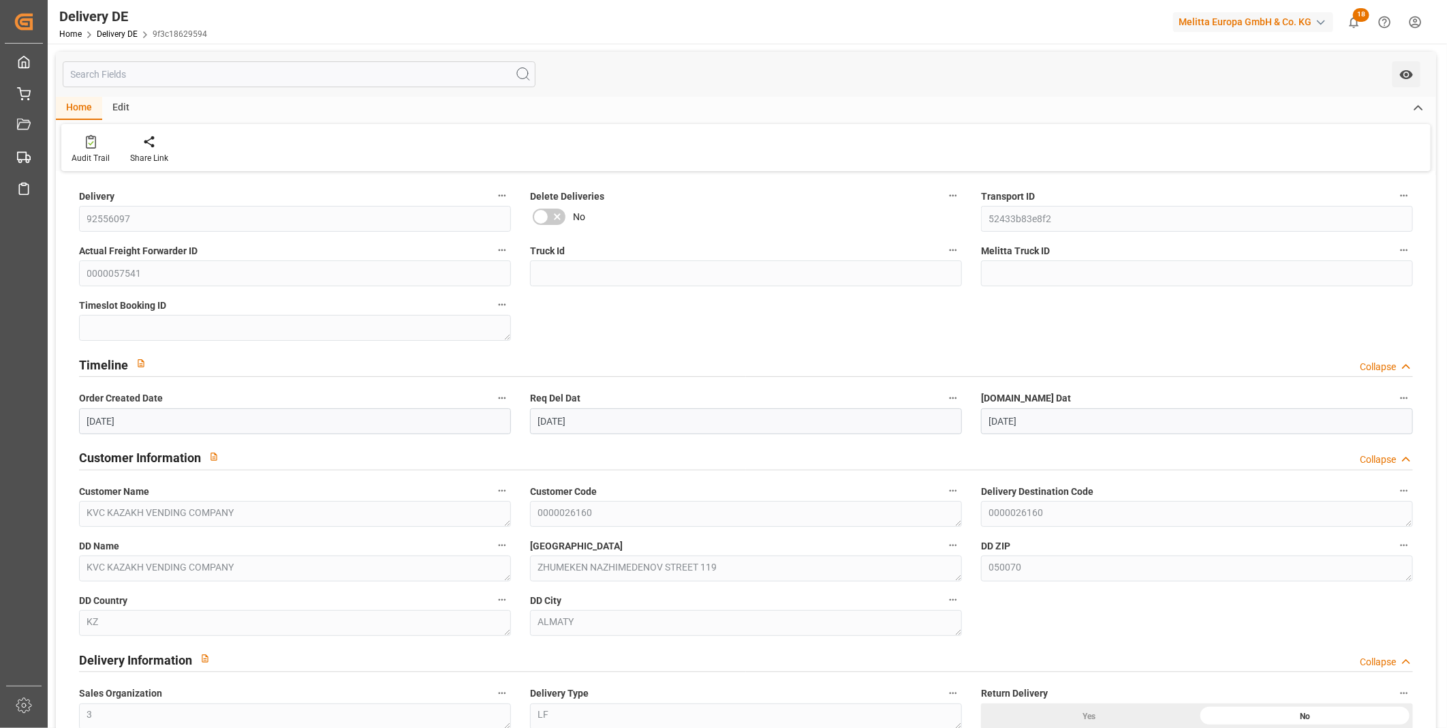
type input "[DATE]"
